Goal: Transaction & Acquisition: Book appointment/travel/reservation

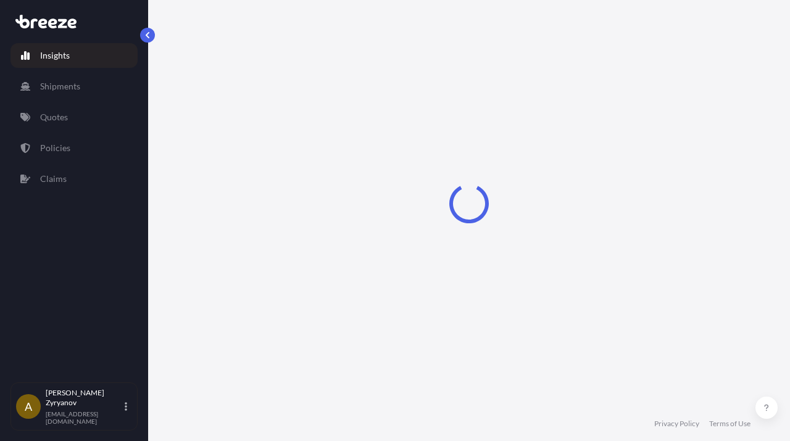
select select "2025"
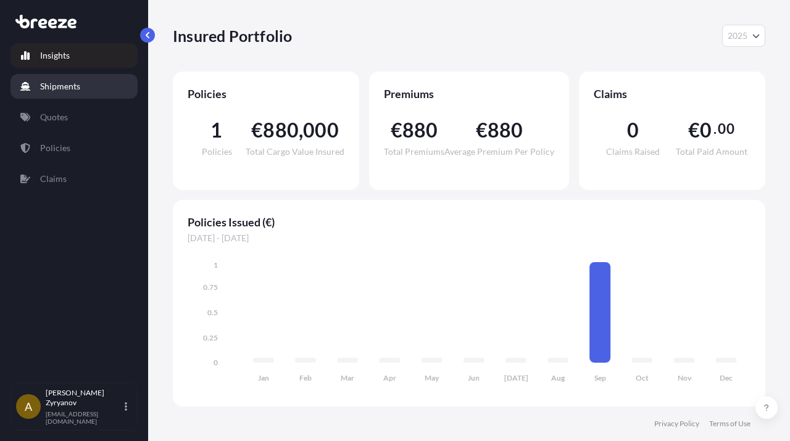
click at [93, 91] on link "Shipments" at bounding box center [73, 86] width 127 height 25
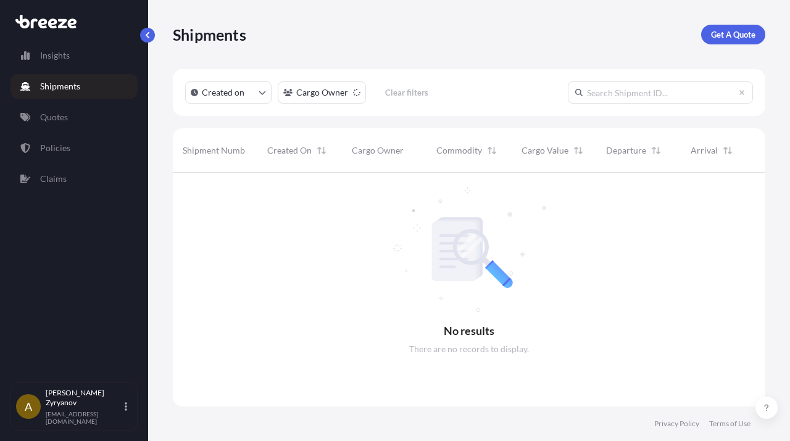
scroll to position [278, 593]
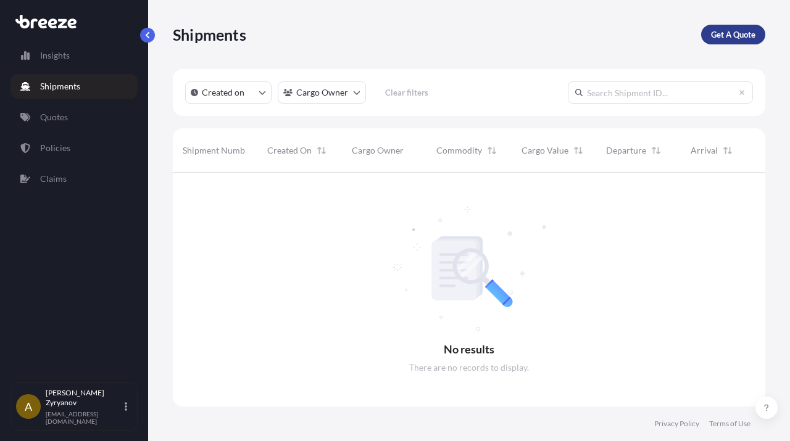
click at [728, 40] on p "Get A Quote" at bounding box center [733, 34] width 44 height 12
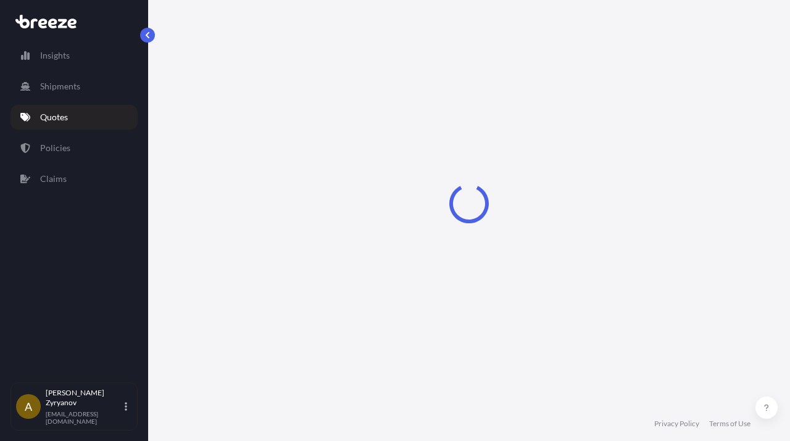
scroll to position [20, 0]
select select "Road"
select select "1"
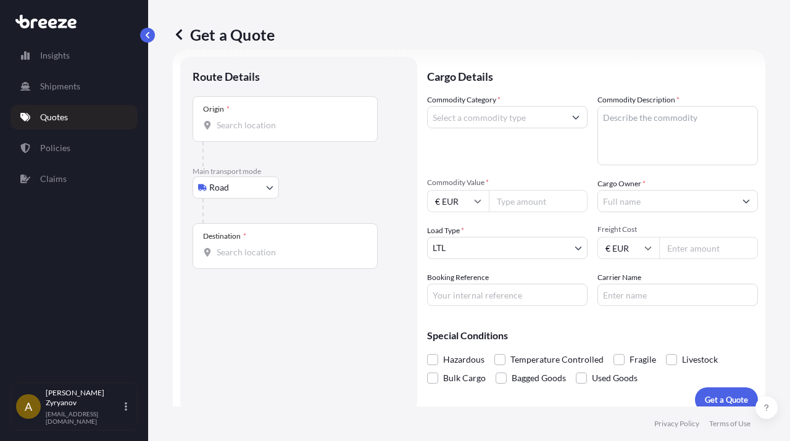
click at [317, 134] on div "Origin *" at bounding box center [285, 119] width 185 height 46
click at [317, 131] on input "Origin *" at bounding box center [290, 125] width 146 height 12
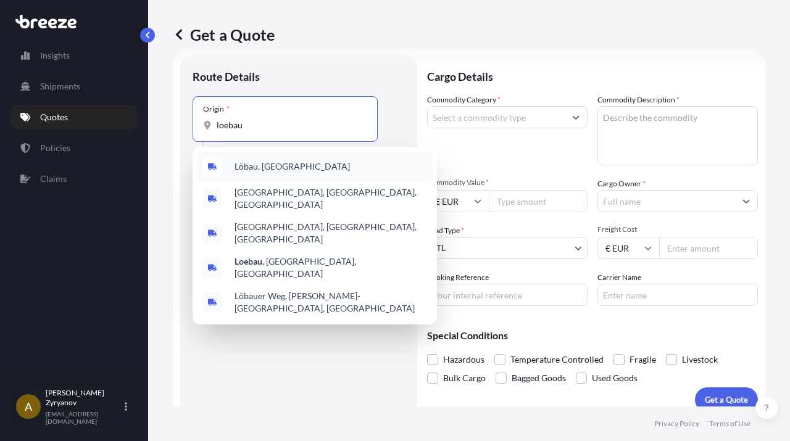
click at [310, 175] on div "Löbau, [GEOGRAPHIC_DATA]" at bounding box center [315, 167] width 235 height 30
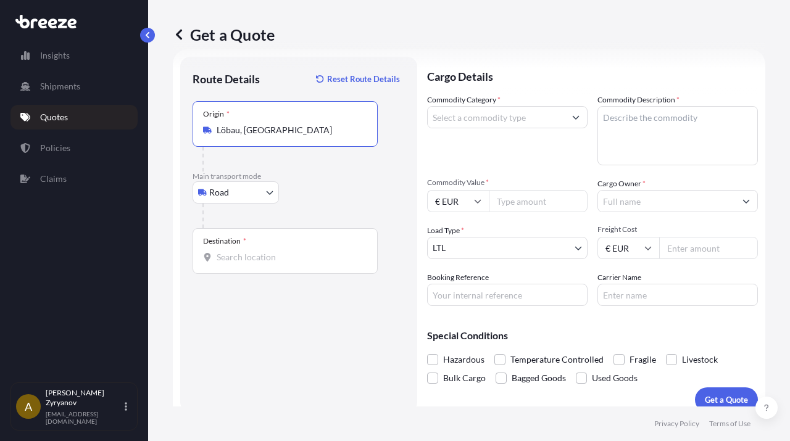
type input "Löbau, [GEOGRAPHIC_DATA]"
click at [280, 242] on div "Destination *" at bounding box center [285, 251] width 185 height 46
click at [280, 251] on input "Destination *" at bounding box center [290, 257] width 146 height 12
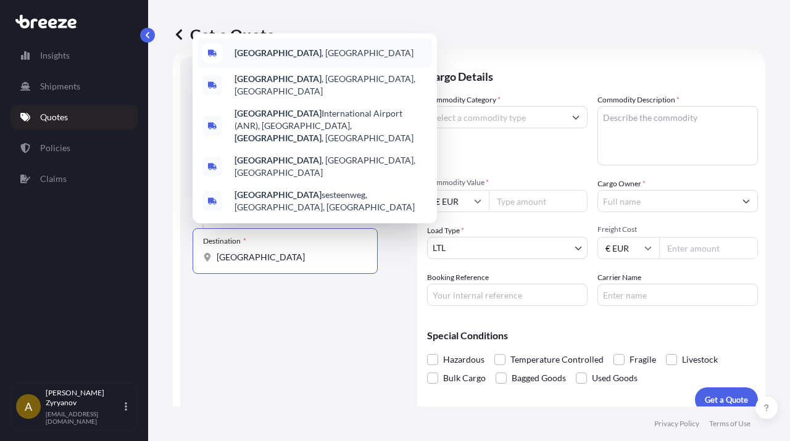
click at [317, 68] on div "[GEOGRAPHIC_DATA] , [GEOGRAPHIC_DATA]" at bounding box center [315, 53] width 235 height 30
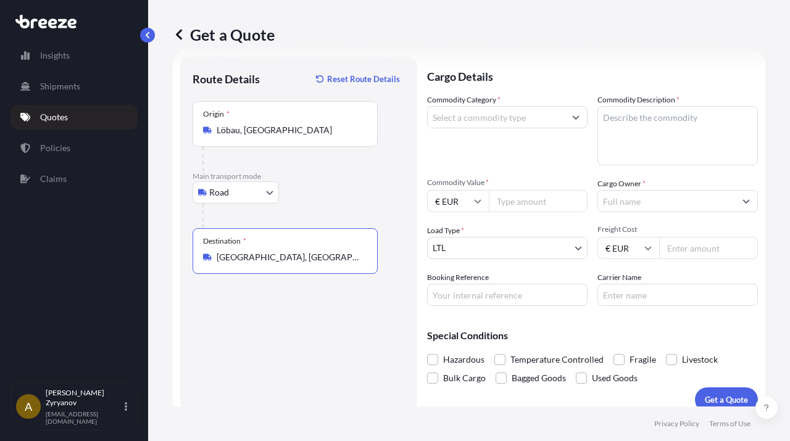
type input "[GEOGRAPHIC_DATA], [GEOGRAPHIC_DATA]"
click at [543, 122] on input "Commodity Category *" at bounding box center [496, 117] width 137 height 22
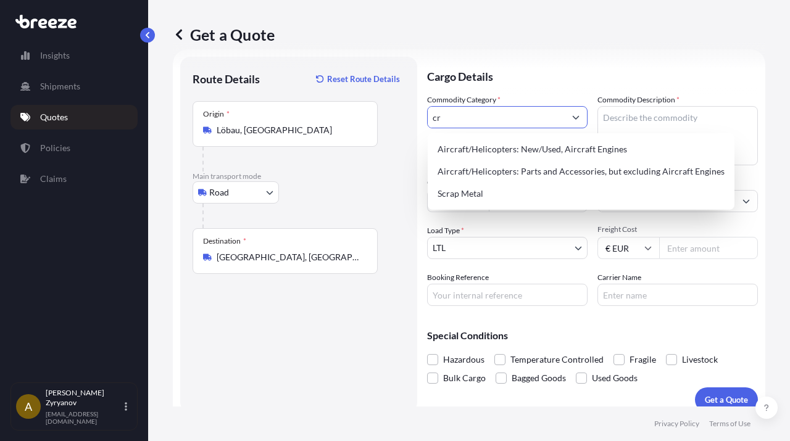
type input "c"
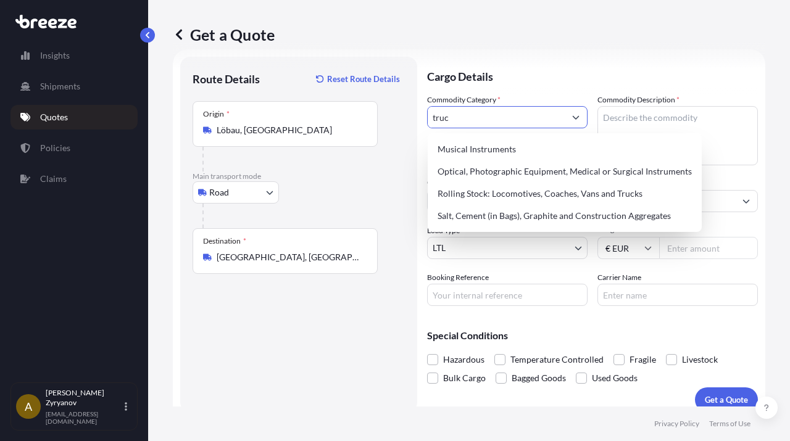
type input "truck"
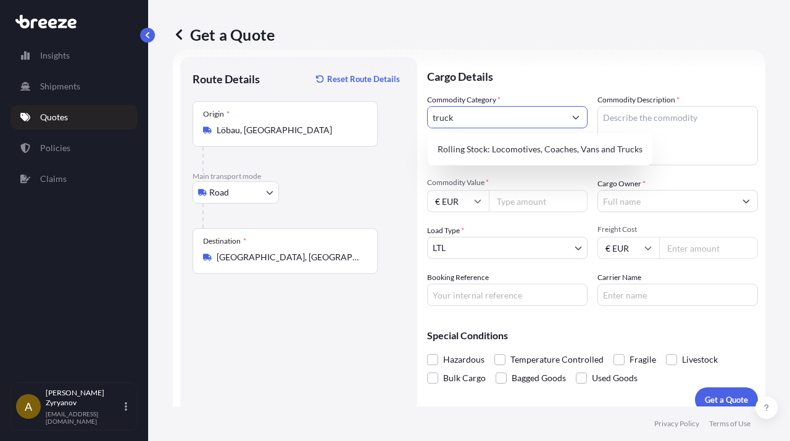
click at [550, 122] on input "truck" at bounding box center [496, 117] width 137 height 22
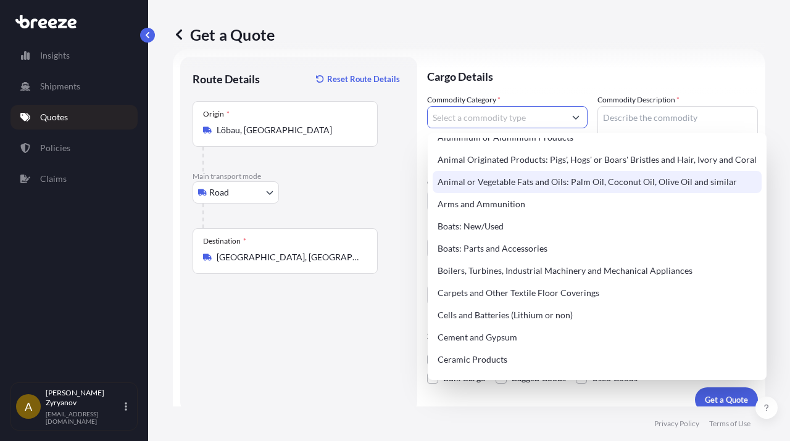
scroll to position [0, 0]
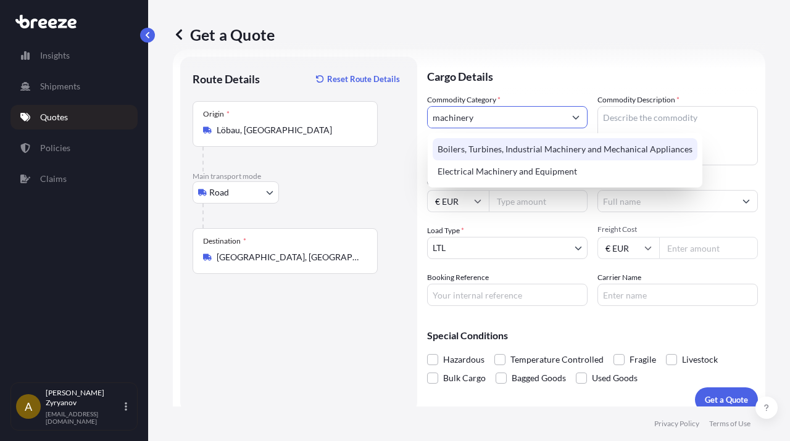
click at [505, 120] on input "machinery" at bounding box center [496, 117] width 137 height 22
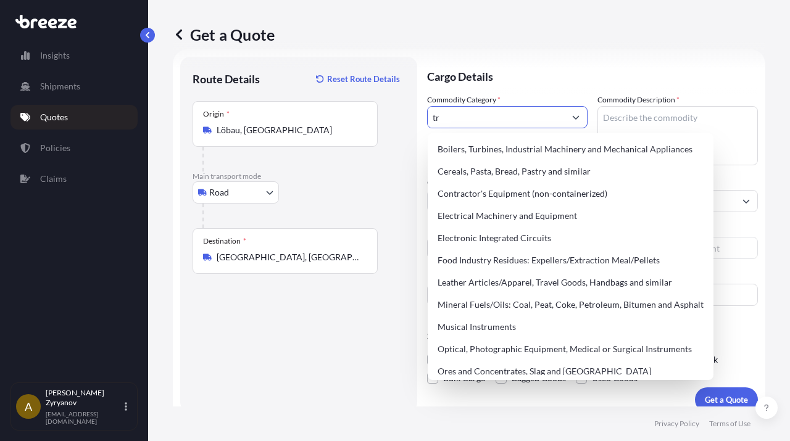
type input "t"
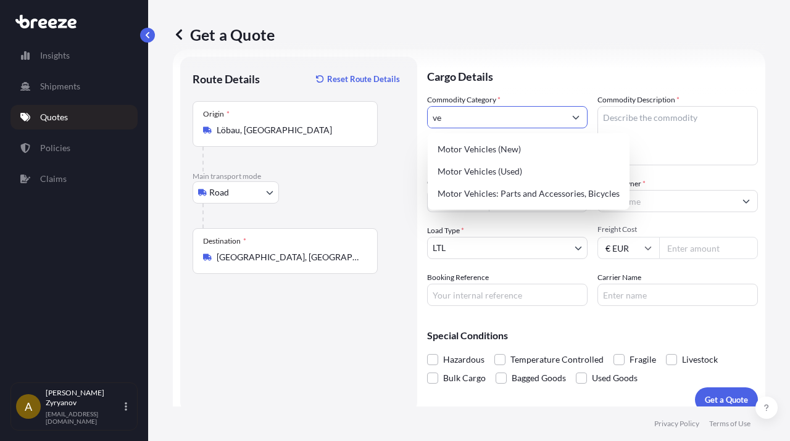
type input "v"
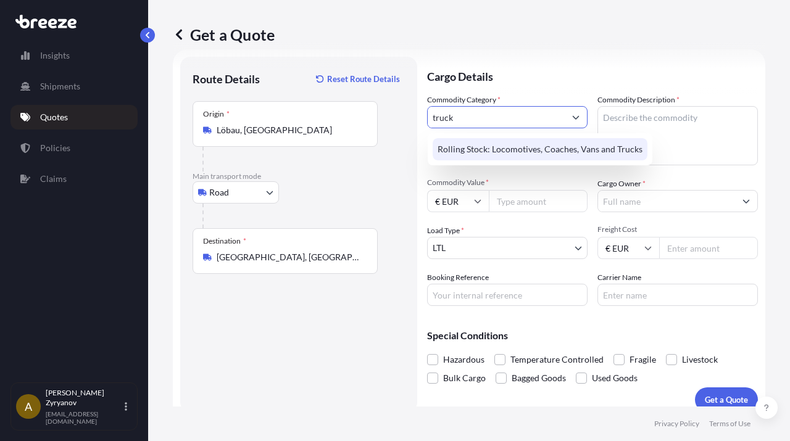
click at [526, 159] on div "Rolling Stock: Locomotives, Coaches, Vans and Trucks" at bounding box center [540, 149] width 215 height 22
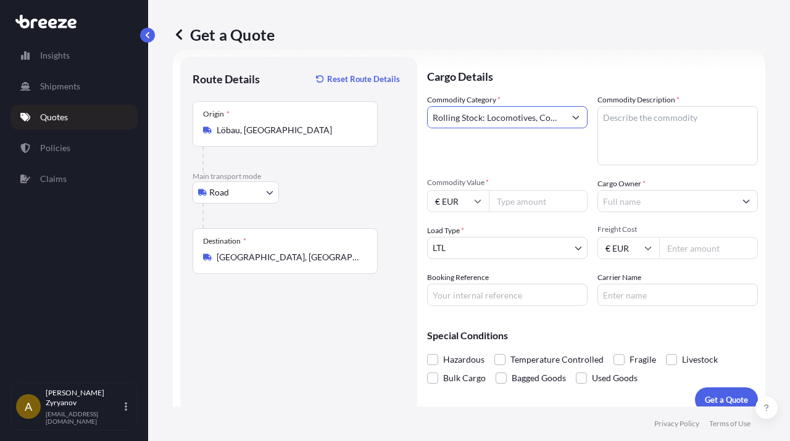
type input "Rolling Stock: Locomotives, Coaches, Vans and Trucks"
click at [593, 144] on div "Commodity Category * Rolling Stock: Locomotives, Coaches, Vans and Trucks Commo…" at bounding box center [592, 200] width 331 height 212
click at [614, 142] on textarea "Commodity Description *" at bounding box center [677, 135] width 160 height 59
type textarea "MAN Palfinger crane"
click at [533, 204] on input "Commodity Value *" at bounding box center [538, 201] width 99 height 22
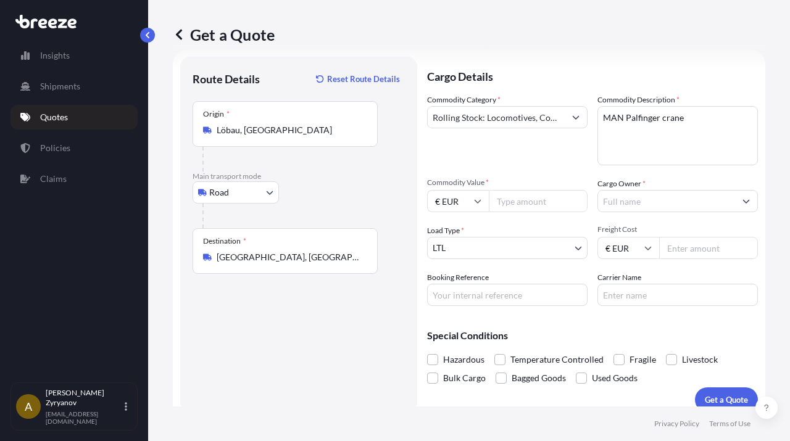
type input "3"
type input "450000"
click at [572, 227] on div "Load Type * LTL" at bounding box center [507, 242] width 160 height 35
click at [633, 204] on input "Cargo Owner *" at bounding box center [666, 201] width 137 height 22
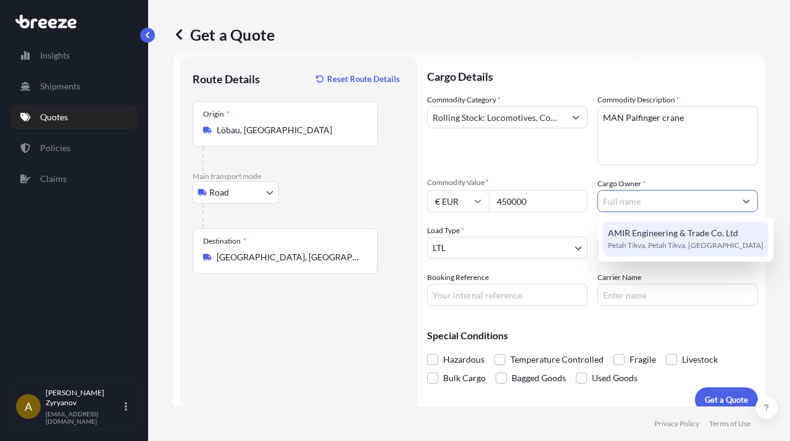
click at [636, 233] on span "AMIR Engineering & Trade Co. Ltd" at bounding box center [673, 233] width 130 height 12
type input "AMIR Engineering & Trade Co. Ltd"
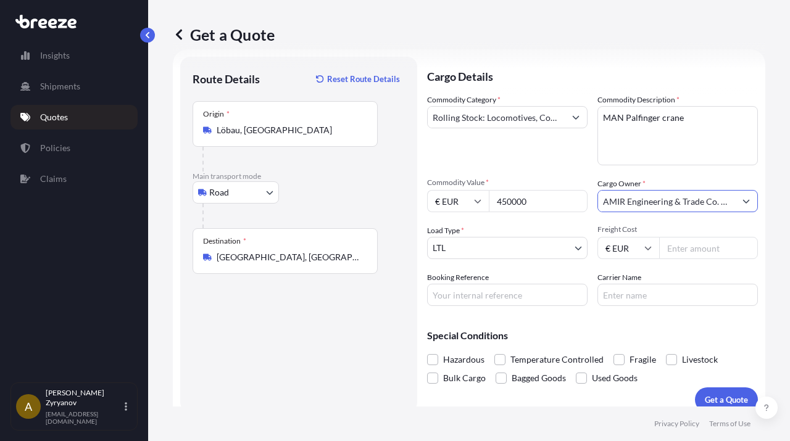
click at [535, 243] on body "1 option available. AMIR Engineering & Trade Co. Ltd AMIR Engineering & Trade C…" at bounding box center [395, 220] width 790 height 441
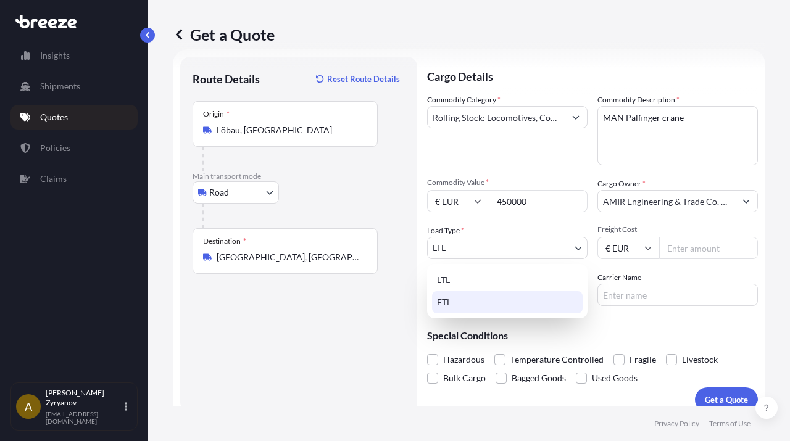
click at [511, 310] on div "FTL" at bounding box center [507, 302] width 151 height 22
select select "2"
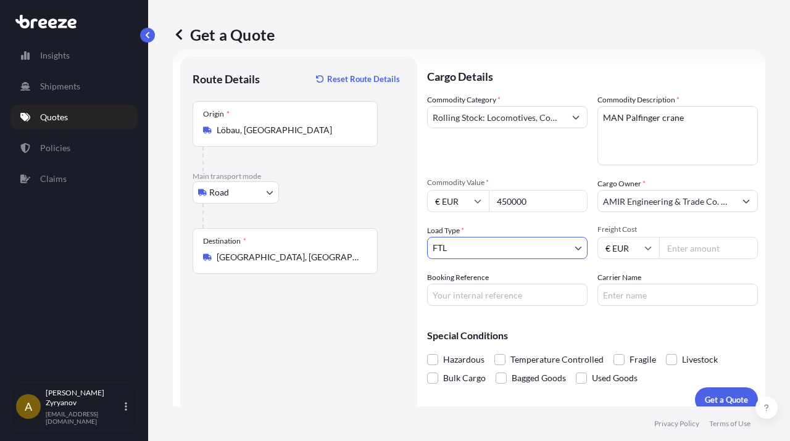
click at [682, 247] on input "Freight Cost" at bounding box center [708, 248] width 99 height 22
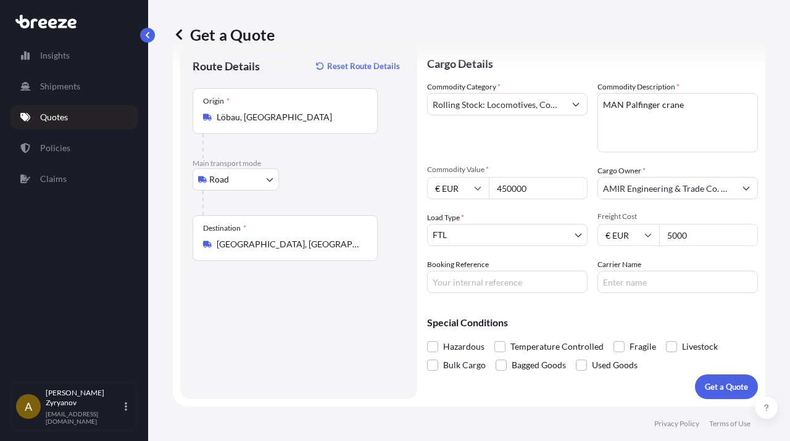
click at [691, 233] on input "5000" at bounding box center [708, 235] width 99 height 22
type input "5"
click at [625, 301] on div "Cargo Details Commodity Category * Rolling Stock: Locomotives, Coaches, Vans an…" at bounding box center [592, 222] width 331 height 356
click at [704, 120] on textarea "MAN Palfinger crane" at bounding box center [677, 122] width 160 height 59
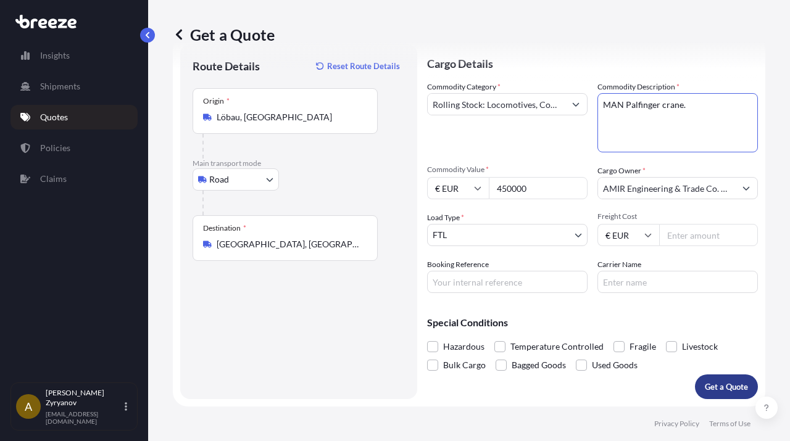
type textarea "MAN Palfinger crane."
click at [718, 389] on p "Get a Quote" at bounding box center [726, 387] width 43 height 12
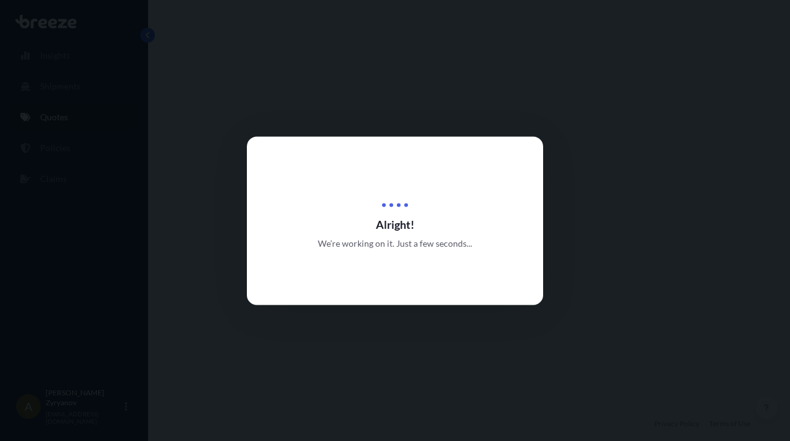
select select "Road"
select select "2"
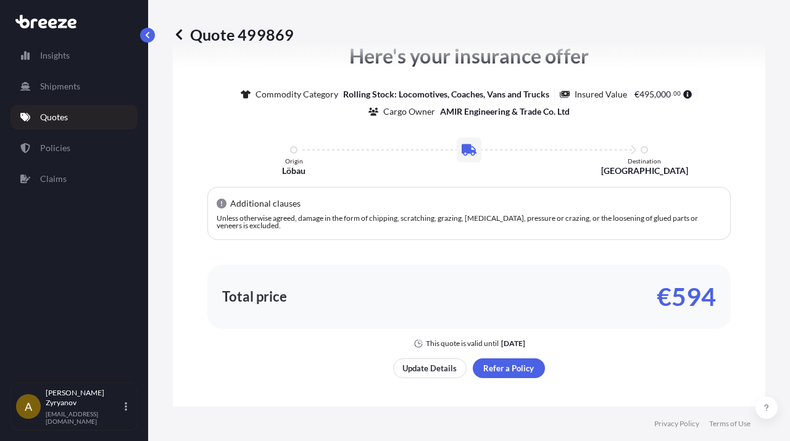
scroll to position [614, 0]
click at [73, 112] on link "Quotes" at bounding box center [73, 117] width 127 height 25
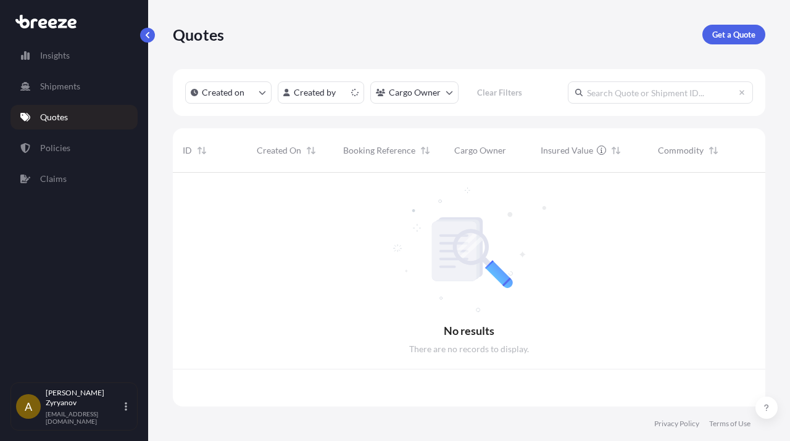
scroll to position [241, 593]
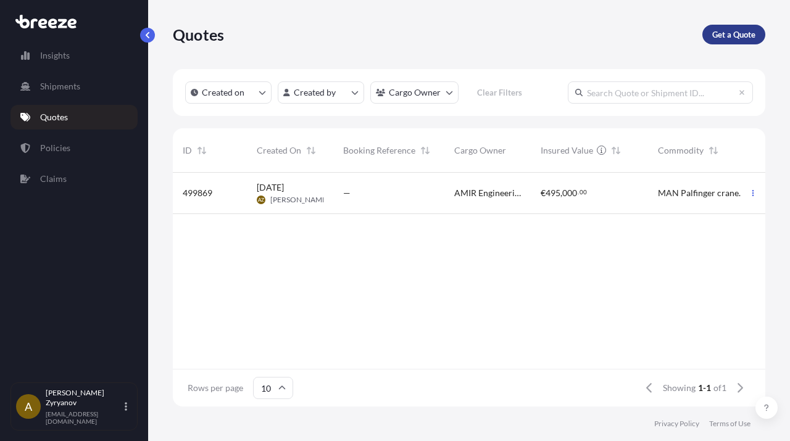
click at [733, 33] on p "Get a Quote" at bounding box center [733, 34] width 43 height 12
select select "Road"
select select "1"
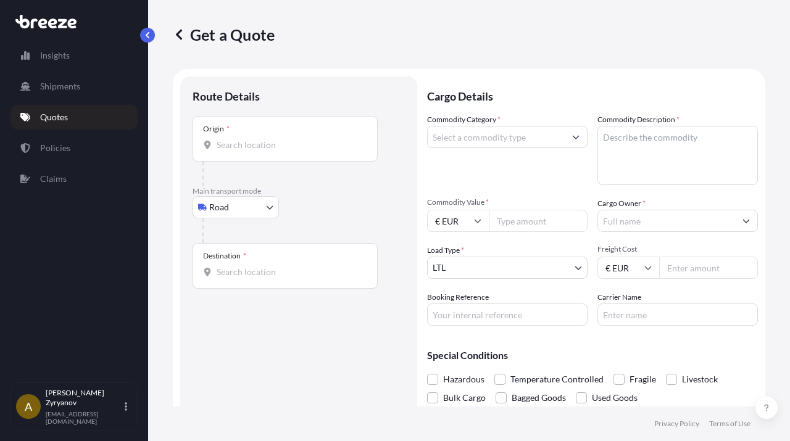
scroll to position [20, 0]
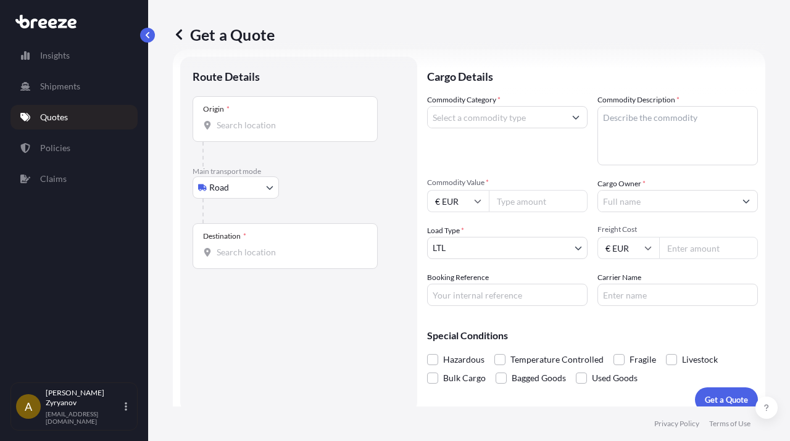
click at [318, 131] on div "Origin *" at bounding box center [285, 119] width 185 height 46
click at [318, 131] on input "Origin *" at bounding box center [290, 125] width 146 height 12
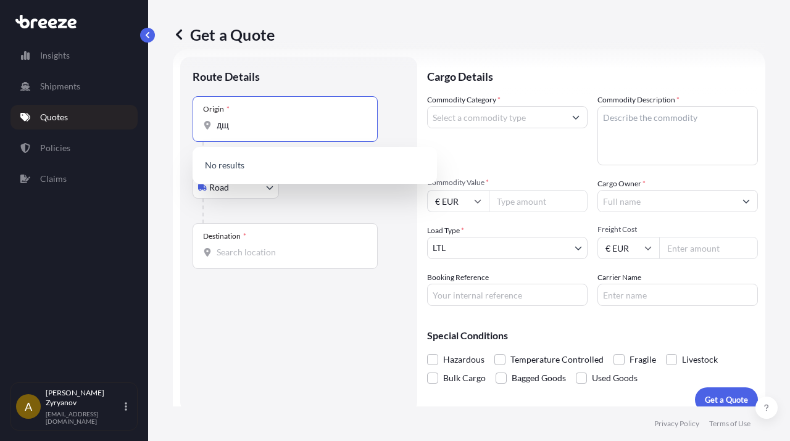
type input "д"
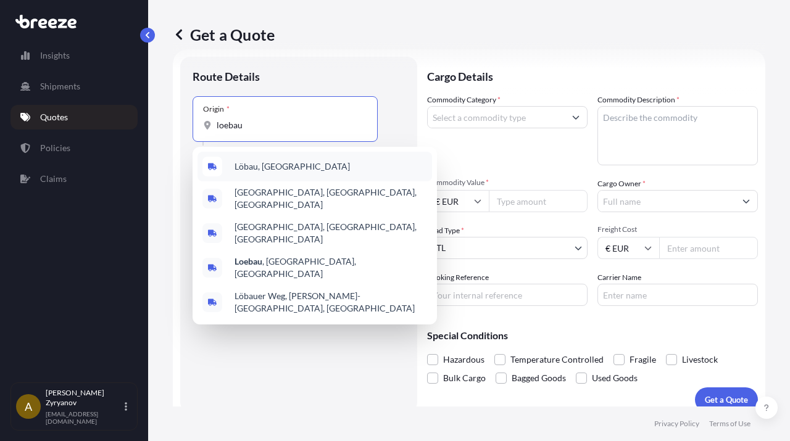
click at [302, 164] on div "Löbau, [GEOGRAPHIC_DATA]" at bounding box center [315, 167] width 235 height 30
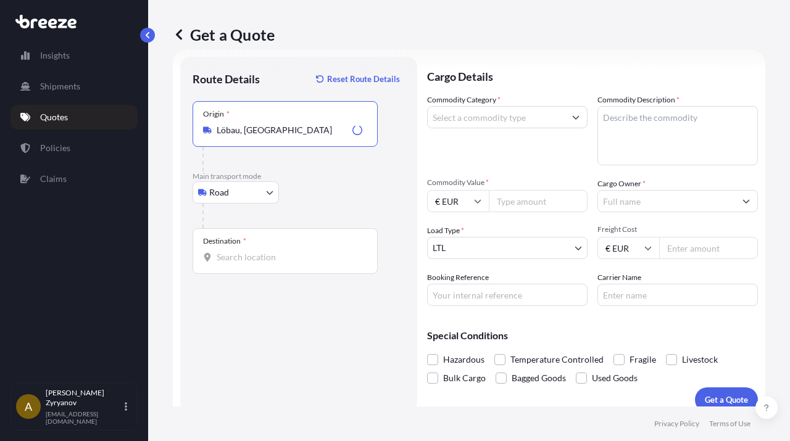
type input "Löbau, [GEOGRAPHIC_DATA]"
click at [283, 250] on div "Destination *" at bounding box center [285, 251] width 185 height 46
click at [283, 251] on input "Destination *" at bounding box center [290, 257] width 146 height 12
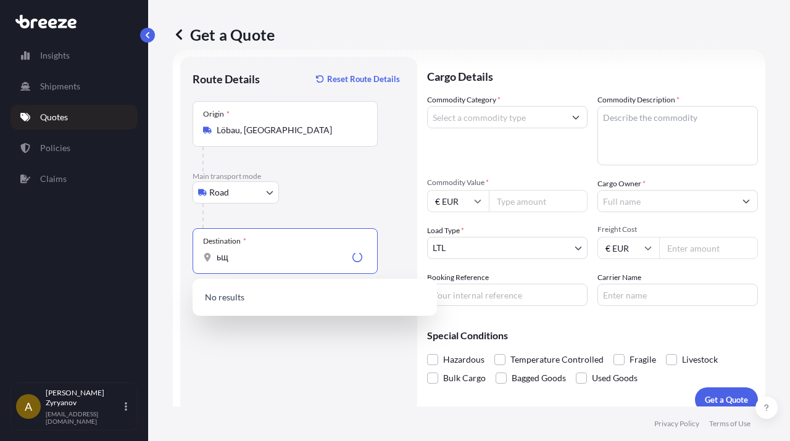
type input "ь"
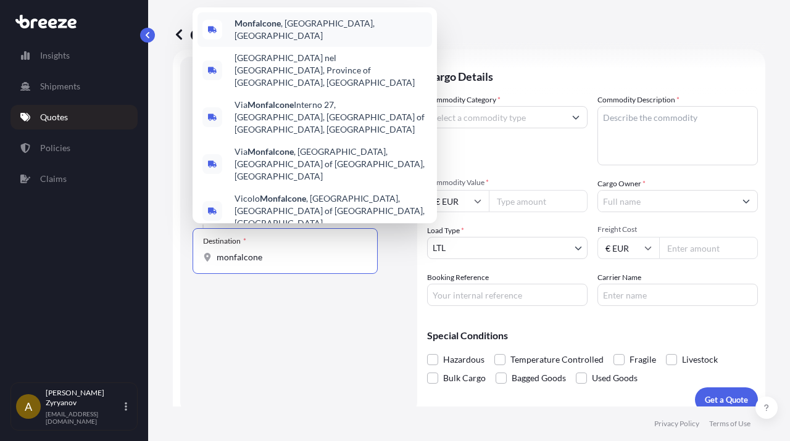
click at [334, 47] on div "[GEOGRAPHIC_DATA] , [GEOGRAPHIC_DATA], [GEOGRAPHIC_DATA]" at bounding box center [315, 29] width 235 height 35
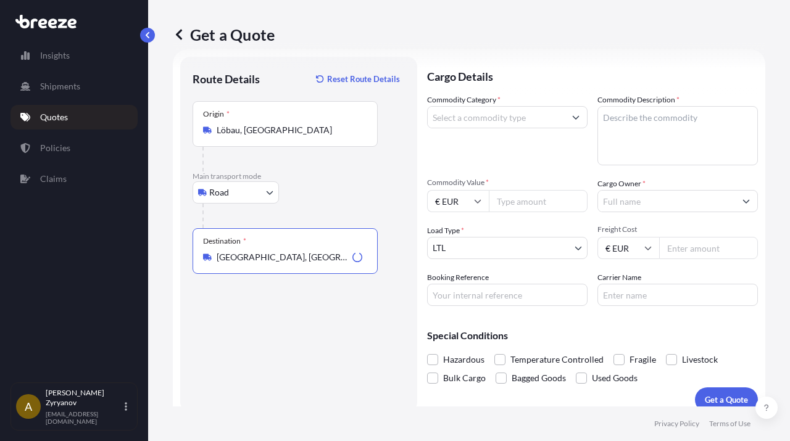
type input "[GEOGRAPHIC_DATA], [GEOGRAPHIC_DATA], [GEOGRAPHIC_DATA]"
click at [537, 122] on input "Commodity Category *" at bounding box center [496, 117] width 137 height 22
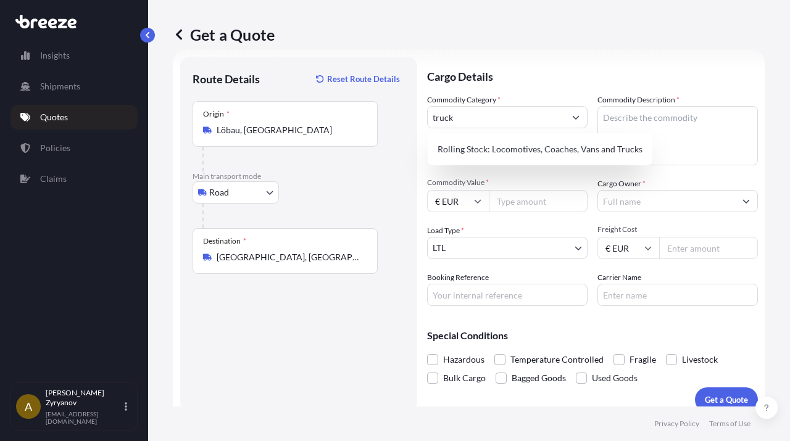
click at [544, 130] on div "Commodity Category * truck" at bounding box center [507, 130] width 160 height 72
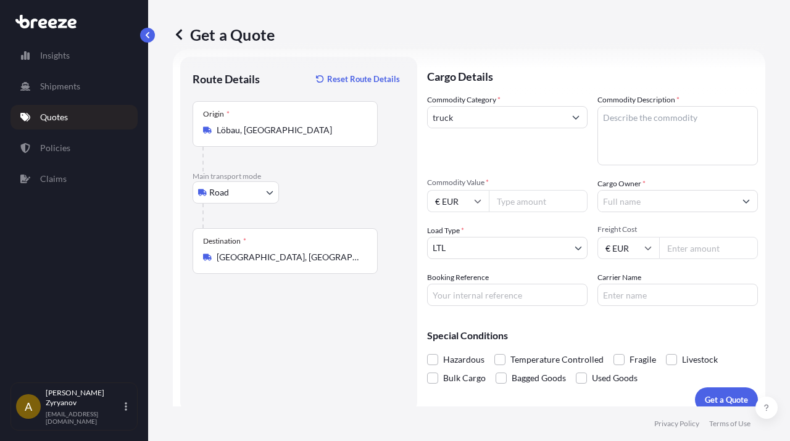
click at [546, 138] on div "Commodity Category * truck" at bounding box center [507, 130] width 160 height 72
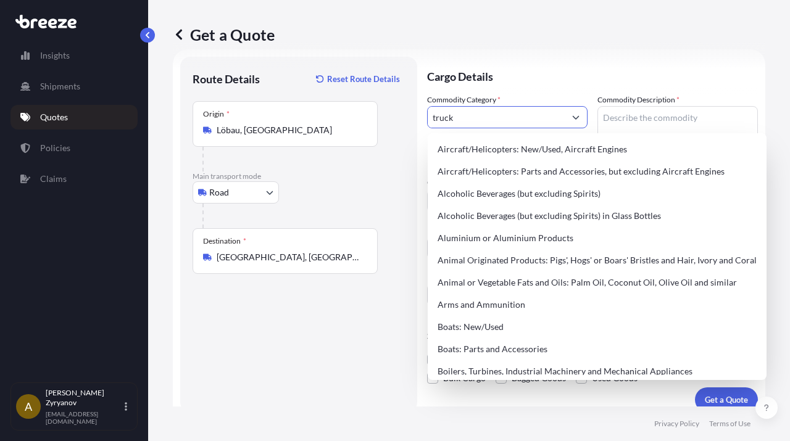
click at [538, 127] on input "truck" at bounding box center [496, 117] width 137 height 22
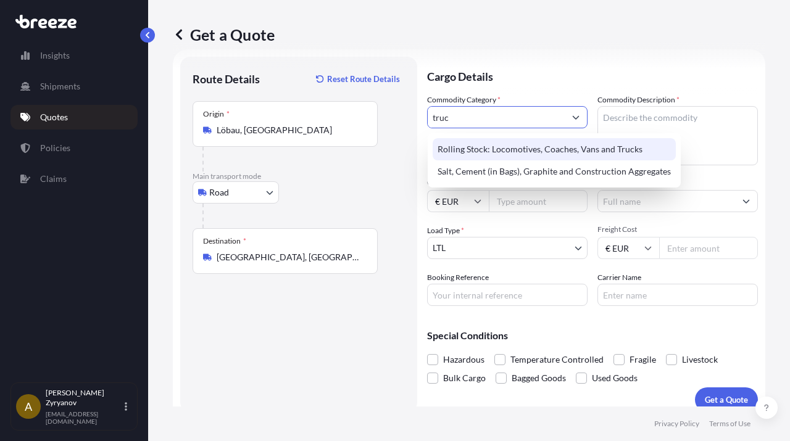
click at [533, 149] on div "Rolling Stock: Locomotives, Coaches, Vans and Trucks" at bounding box center [554, 149] width 243 height 22
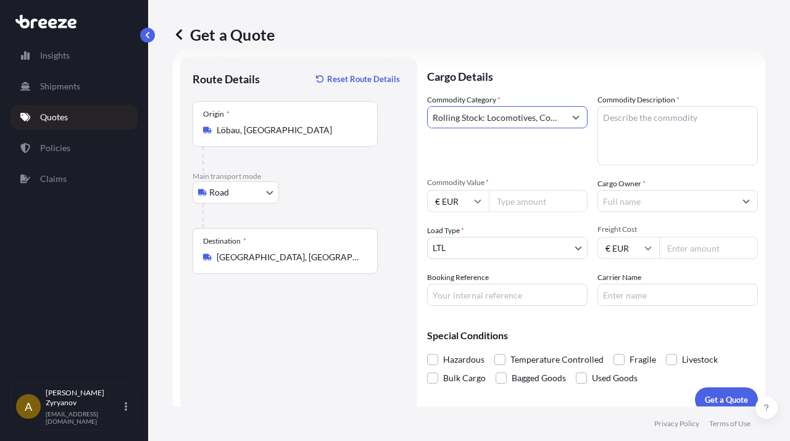
type input "Rolling Stock: Locomotives, Coaches, Vans and Trucks"
click at [669, 131] on textarea "Commodity Description *" at bounding box center [677, 135] width 160 height 59
type textarea "Ь"
type textarea "MAN Palfinger crane"
click at [548, 201] on input "Commodity Value *" at bounding box center [538, 201] width 99 height 22
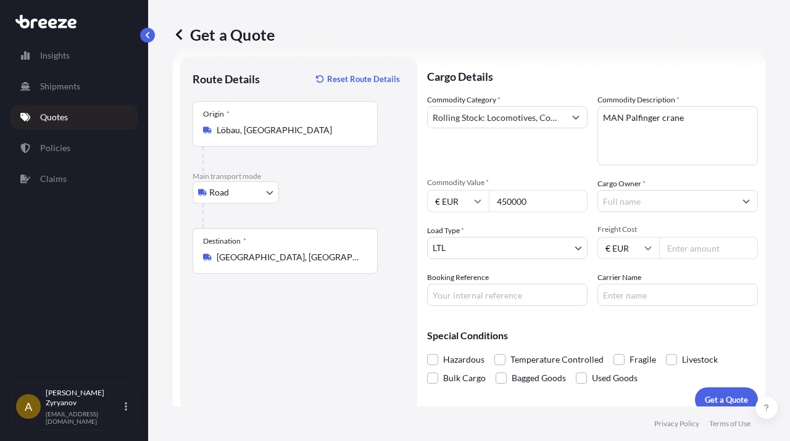
type input "450000"
click at [625, 204] on input "Cargo Owner *" at bounding box center [666, 201] width 137 height 22
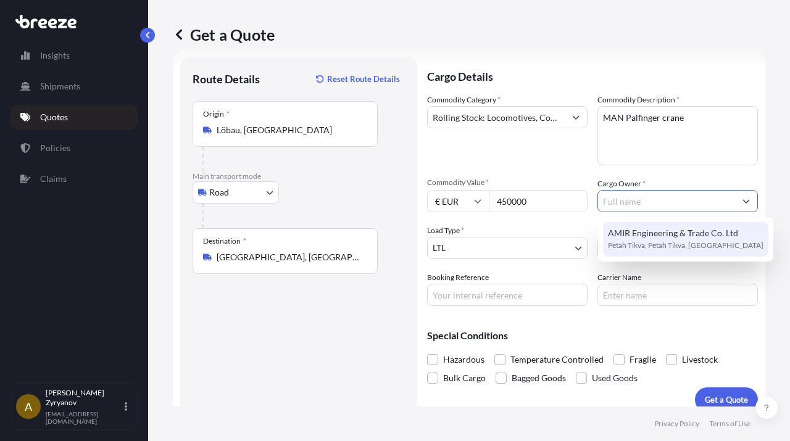
click at [633, 236] on span "AMIR Engineering & Trade Co. Ltd" at bounding box center [673, 233] width 130 height 12
type input "AMIR Engineering & Trade Co. Ltd"
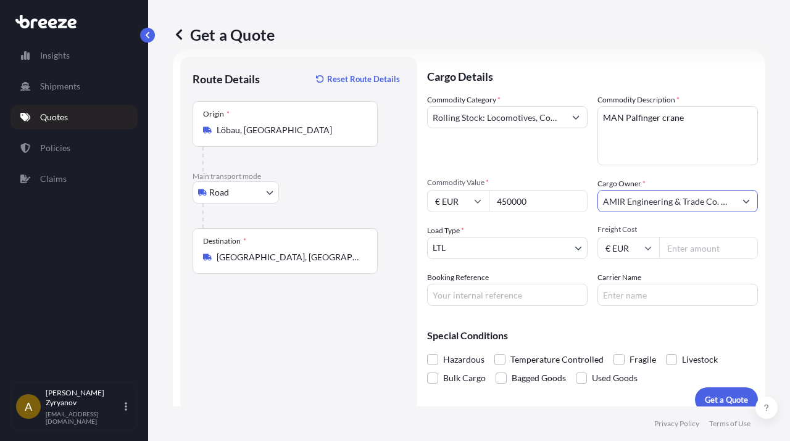
click at [537, 247] on body "1 option available. AMIR Engineering & Trade Co. Ltd AMIR Engineering & Trade C…" at bounding box center [395, 220] width 790 height 441
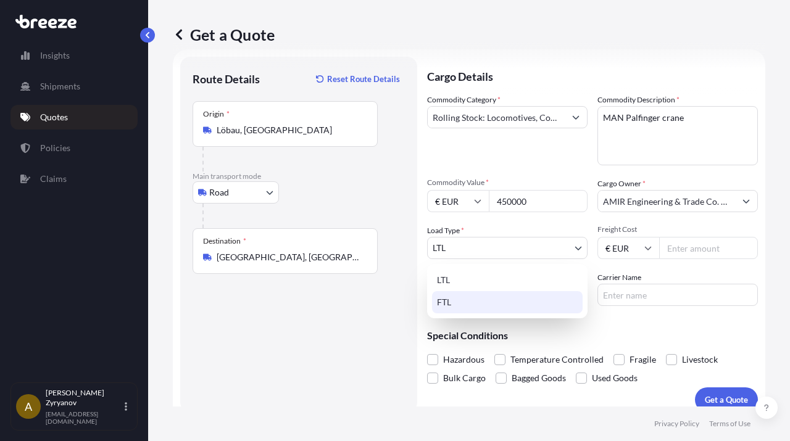
click at [491, 299] on div "FTL" at bounding box center [507, 302] width 151 height 22
select select "2"
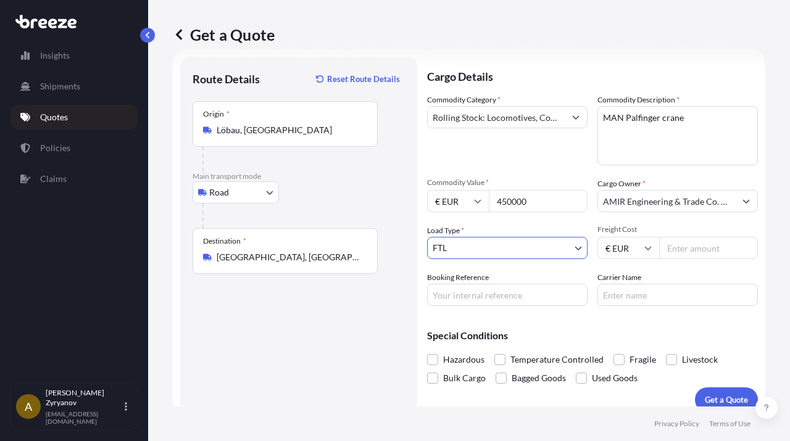
click at [465, 378] on span "Bulk Cargo" at bounding box center [464, 378] width 43 height 19
click at [427, 369] on input "Bulk Cargo" at bounding box center [427, 369] width 0 height 0
click at [717, 392] on button "Get a Quote" at bounding box center [726, 400] width 63 height 25
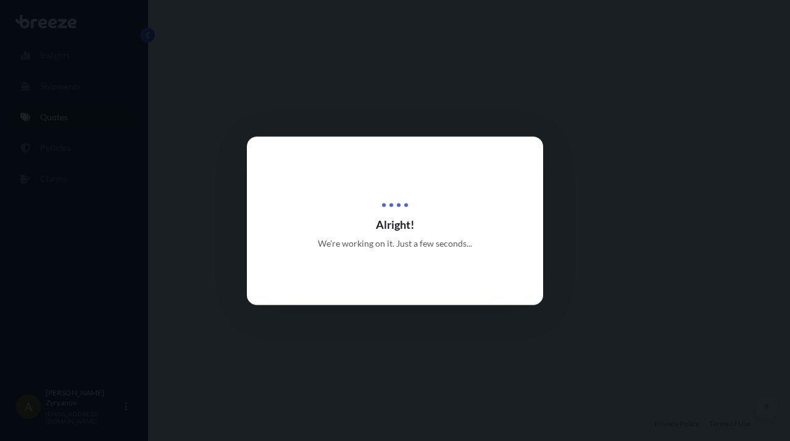
select select "Road"
select select "2"
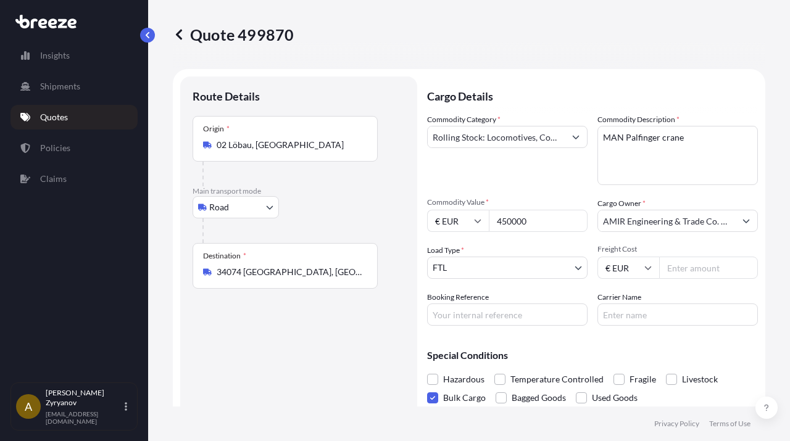
click at [436, 399] on span at bounding box center [432, 398] width 11 height 11
click at [427, 389] on input "Bulk Cargo" at bounding box center [427, 389] width 0 height 0
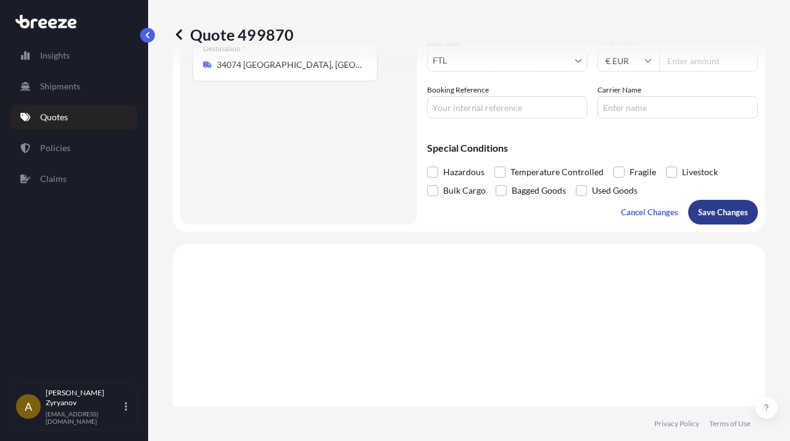
click at [715, 215] on p "Save Changes" at bounding box center [723, 212] width 50 height 12
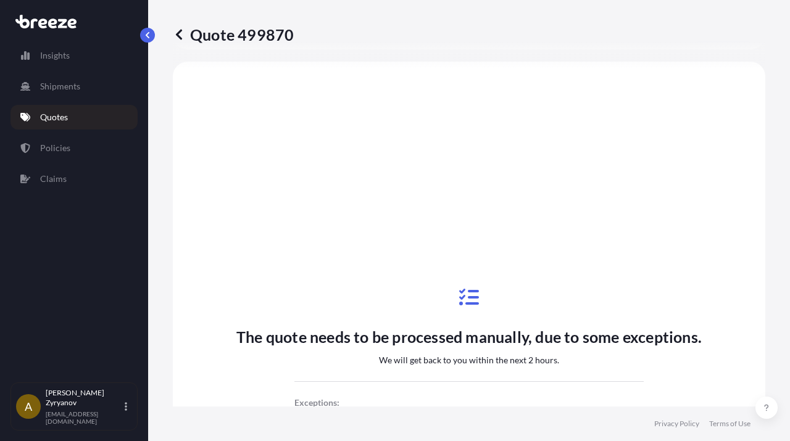
select select "Road"
select select "2"
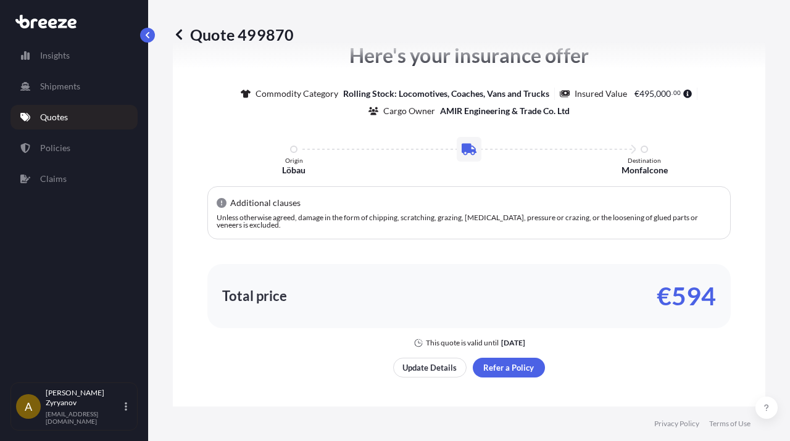
scroll to position [627, 0]
